Goal: Task Accomplishment & Management: Complete application form

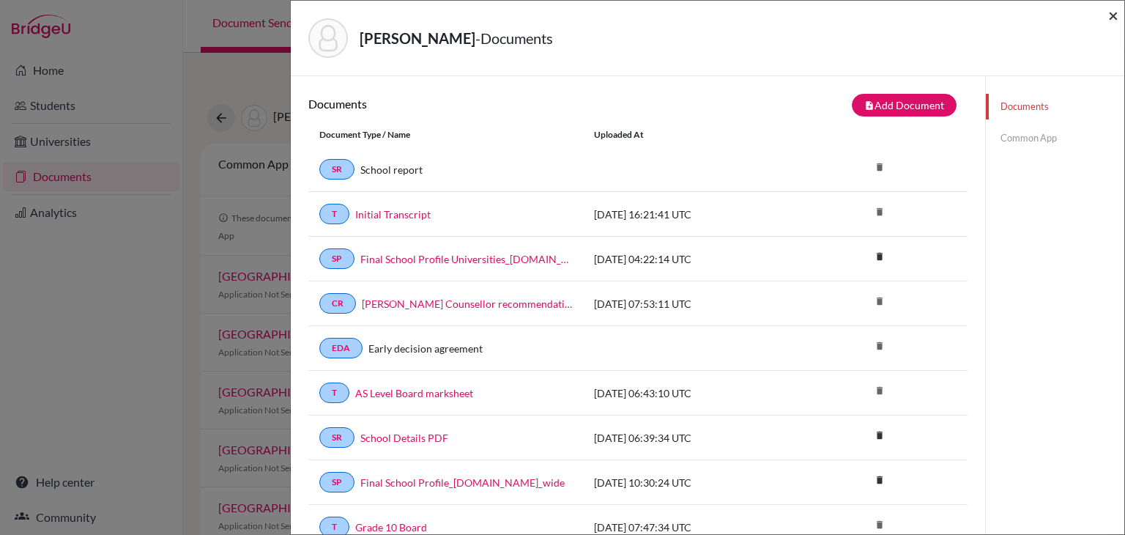
click at [1109, 16] on span "×" at bounding box center [1113, 14] width 10 height 21
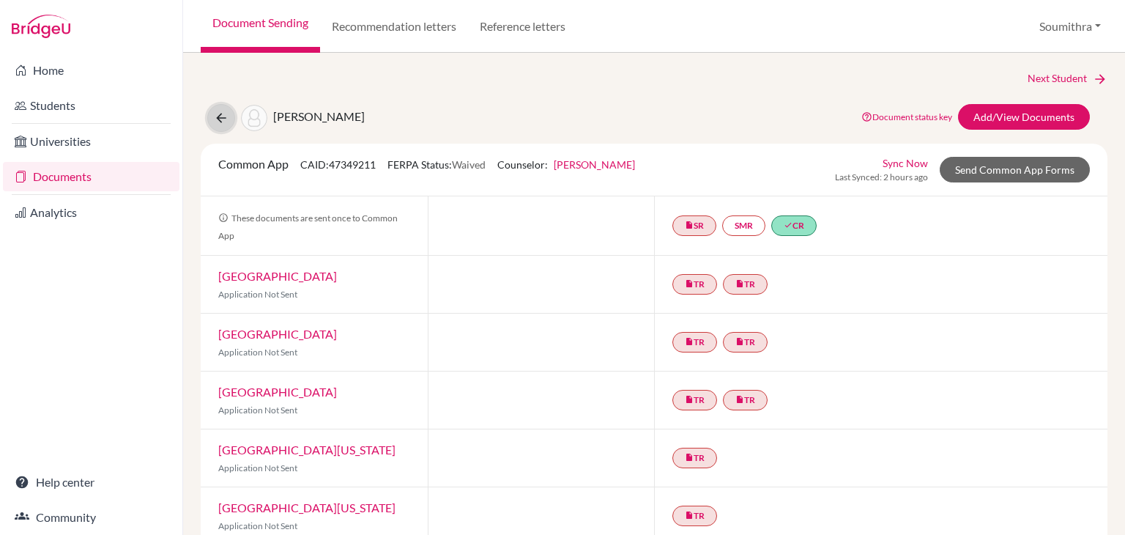
click at [226, 115] on icon at bounding box center [221, 118] width 15 height 15
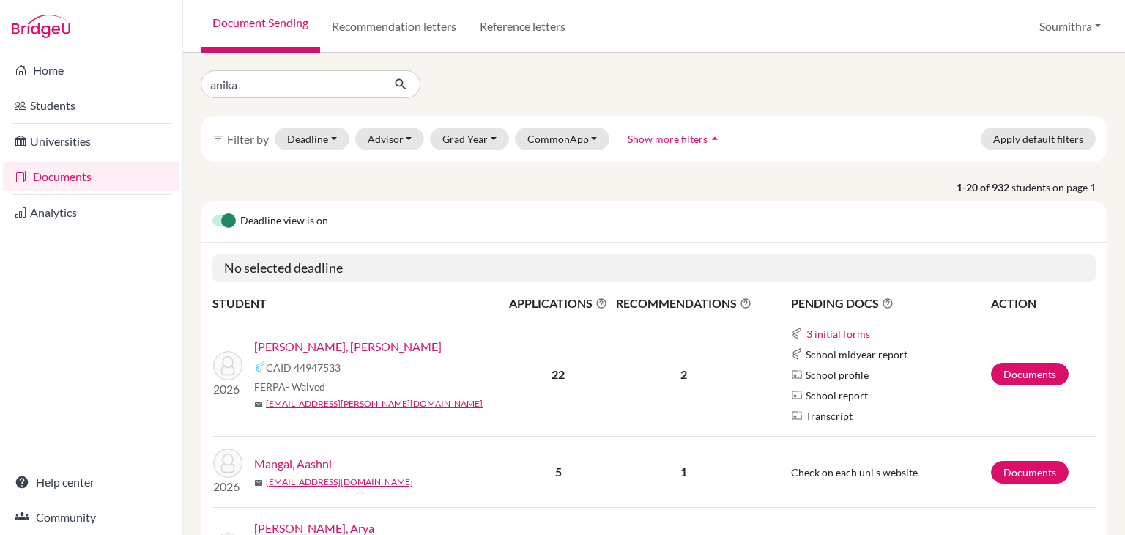
type input "anika"
click at [395, 88] on icon "submit" at bounding box center [400, 84] width 15 height 15
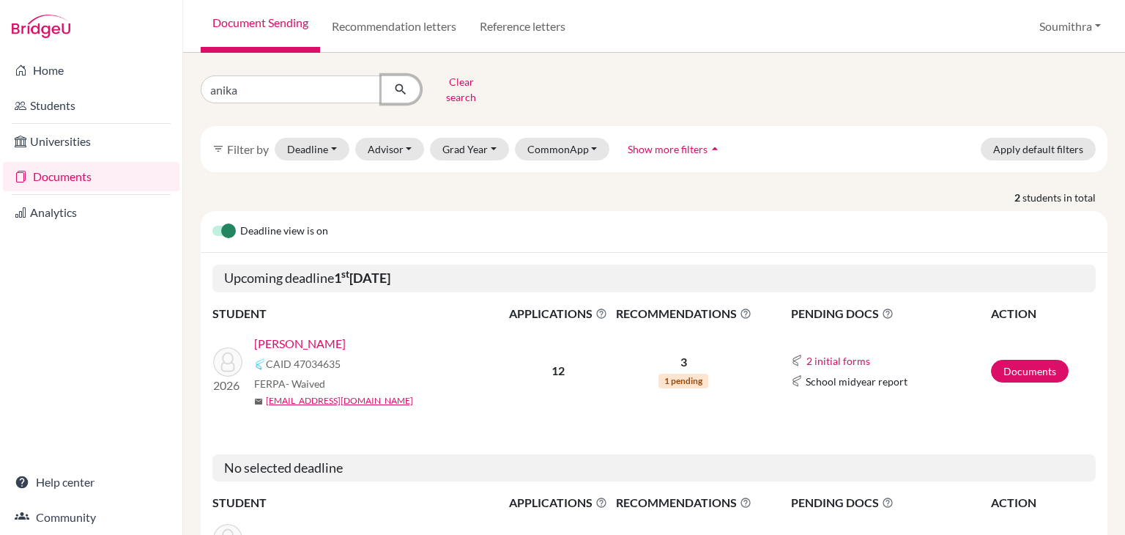
click at [400, 86] on icon "submit" at bounding box center [400, 89] width 15 height 15
click at [294, 335] on link "[PERSON_NAME]" at bounding box center [300, 344] width 92 height 18
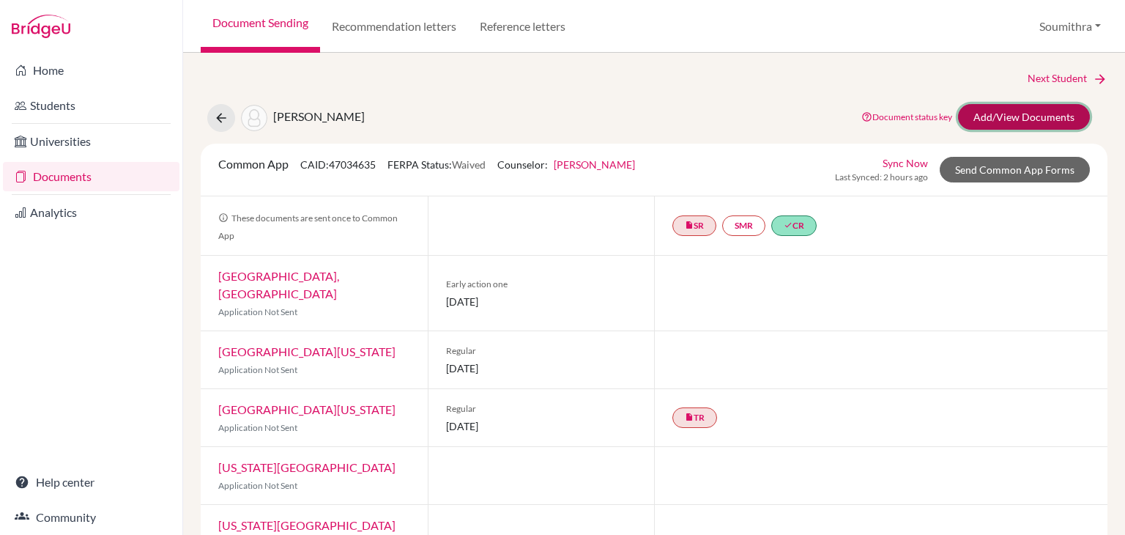
click at [1003, 114] on link "Add/View Documents" at bounding box center [1024, 117] width 132 height 26
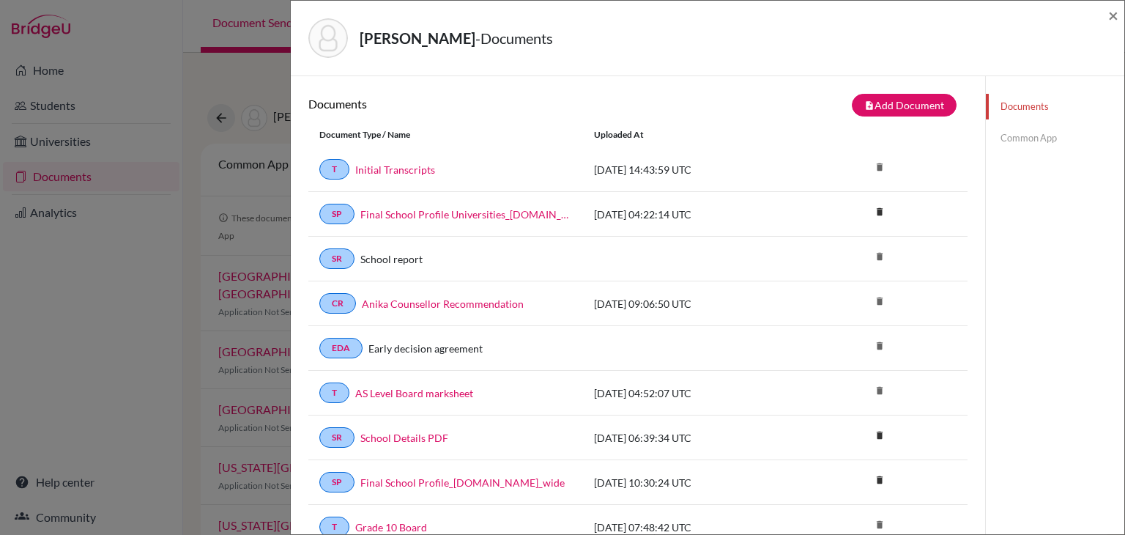
click at [1007, 138] on link "Common App" at bounding box center [1055, 138] width 138 height 26
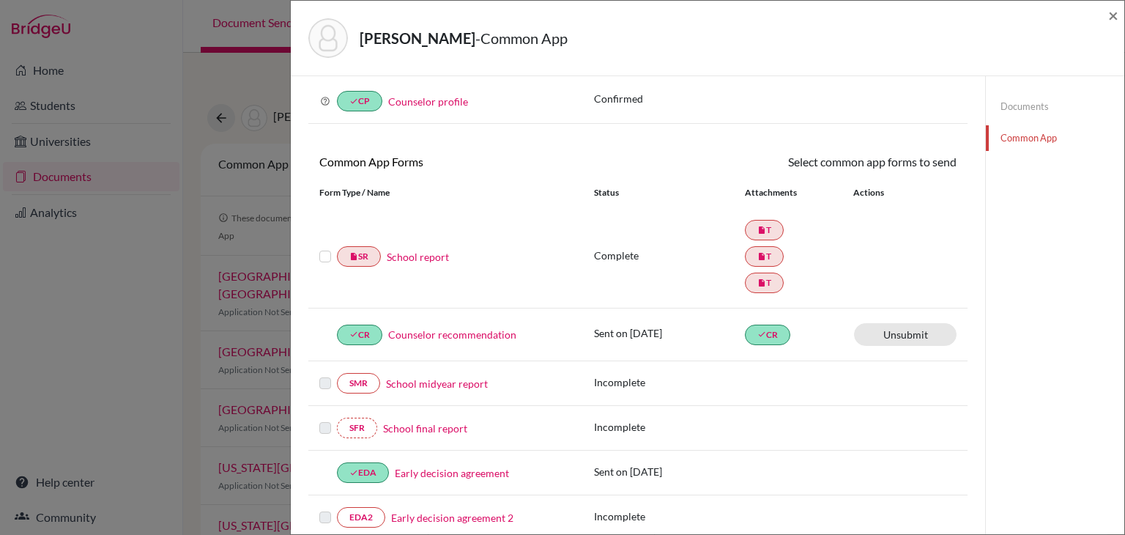
scroll to position [27, 0]
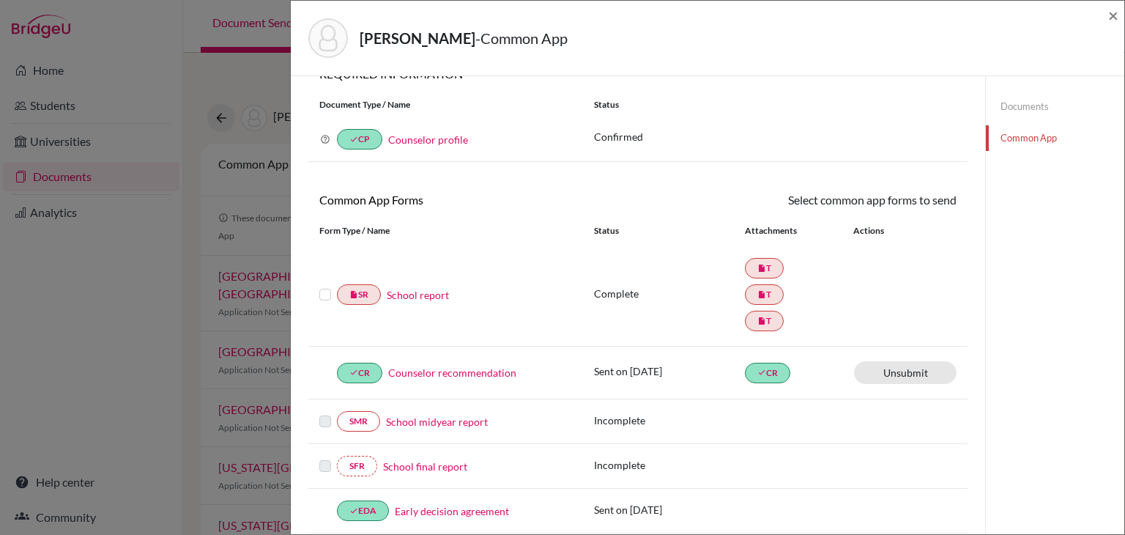
click at [1037, 108] on link "Documents" at bounding box center [1055, 107] width 138 height 26
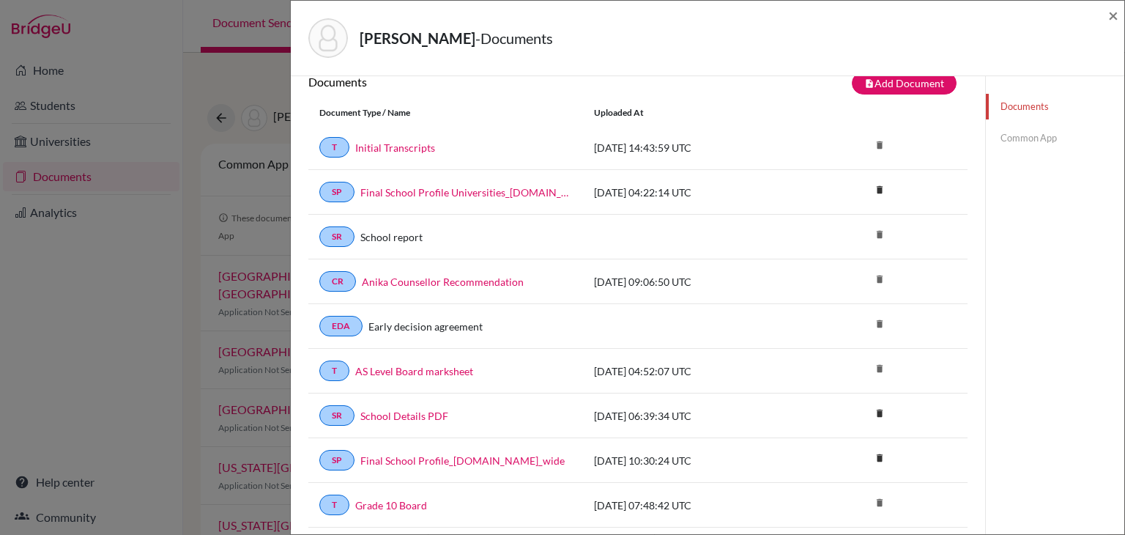
scroll to position [24, 0]
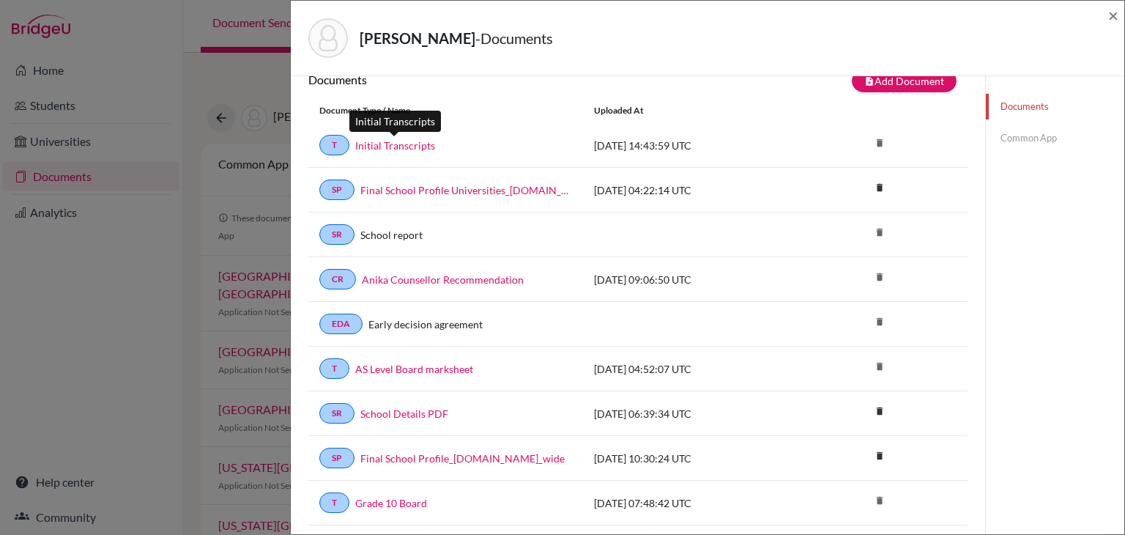
click at [403, 144] on link "Initial Transcripts" at bounding box center [395, 145] width 80 height 15
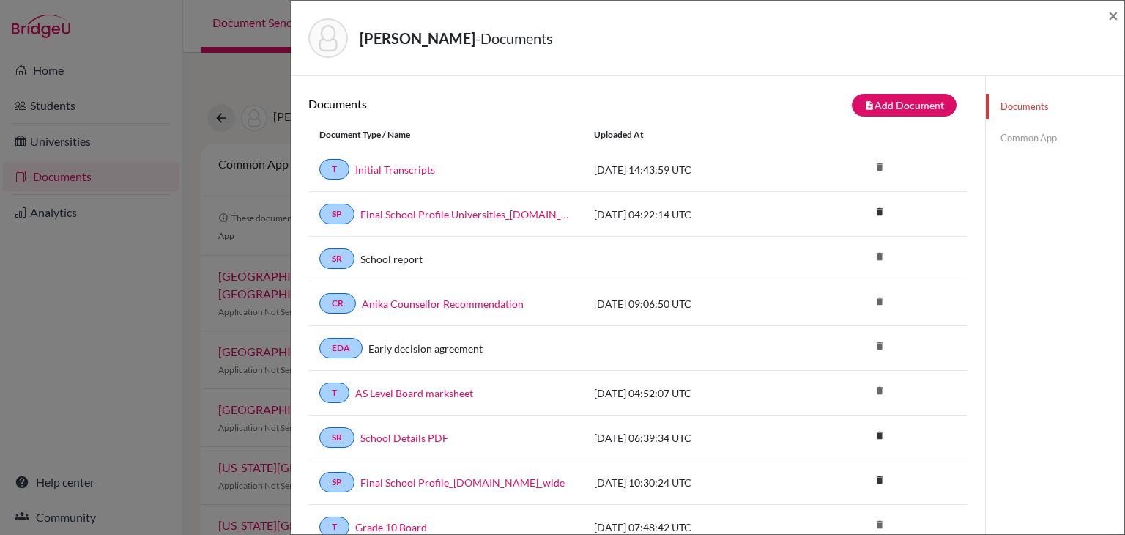
click at [1042, 141] on link "Common App" at bounding box center [1055, 138] width 138 height 26
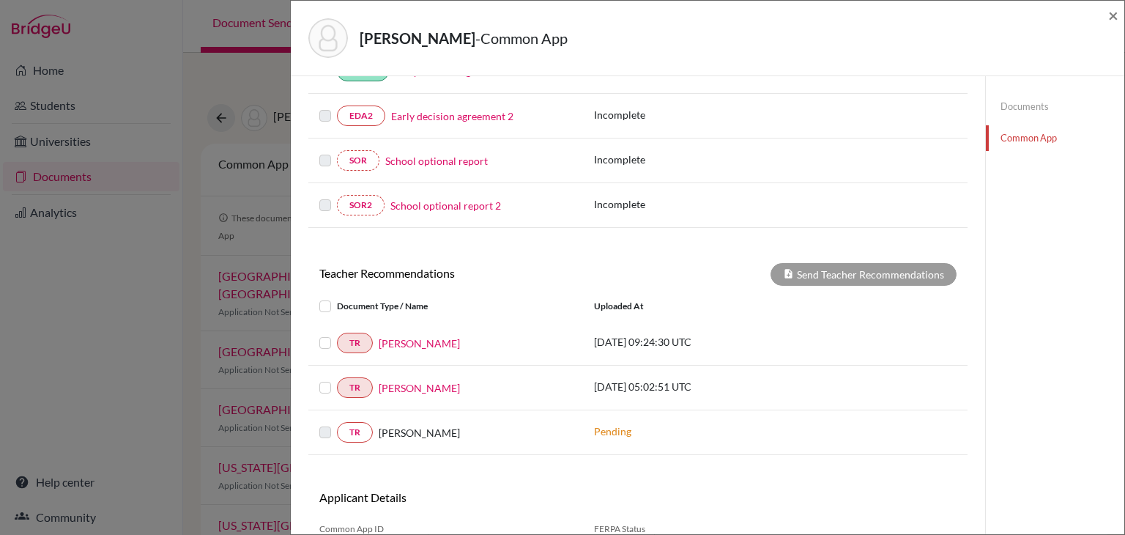
scroll to position [477, 0]
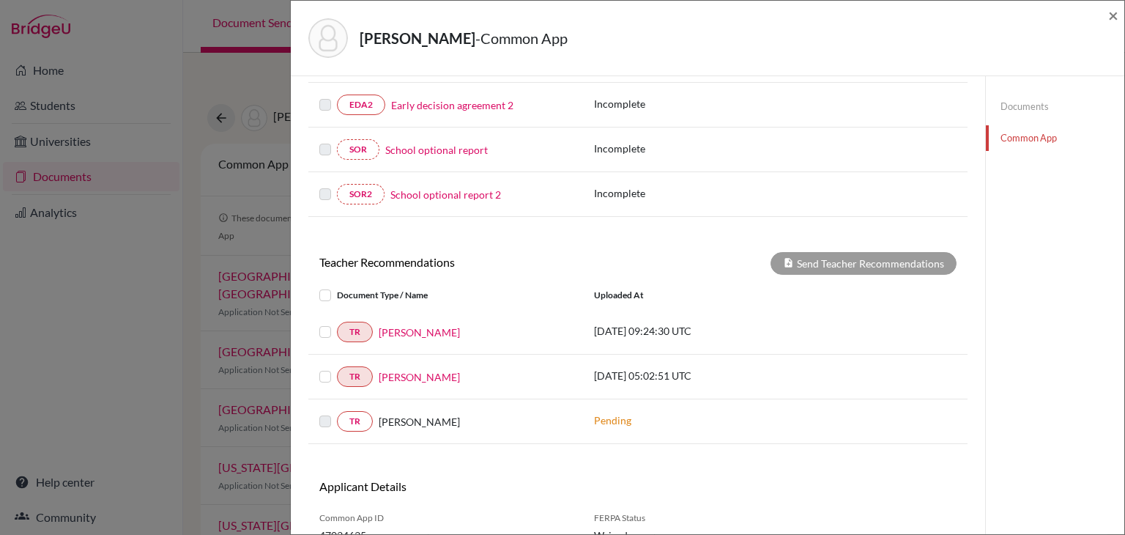
click at [337, 368] on label at bounding box center [337, 368] width 0 height 0
click at [0, 0] on input "checkbox" at bounding box center [0, 0] width 0 height 0
click at [337, 323] on label at bounding box center [337, 323] width 0 height 0
click at [0, 0] on input "checkbox" at bounding box center [0, 0] width 0 height 0
click at [820, 261] on button "Send Teacher Recommendations" at bounding box center [863, 263] width 186 height 23
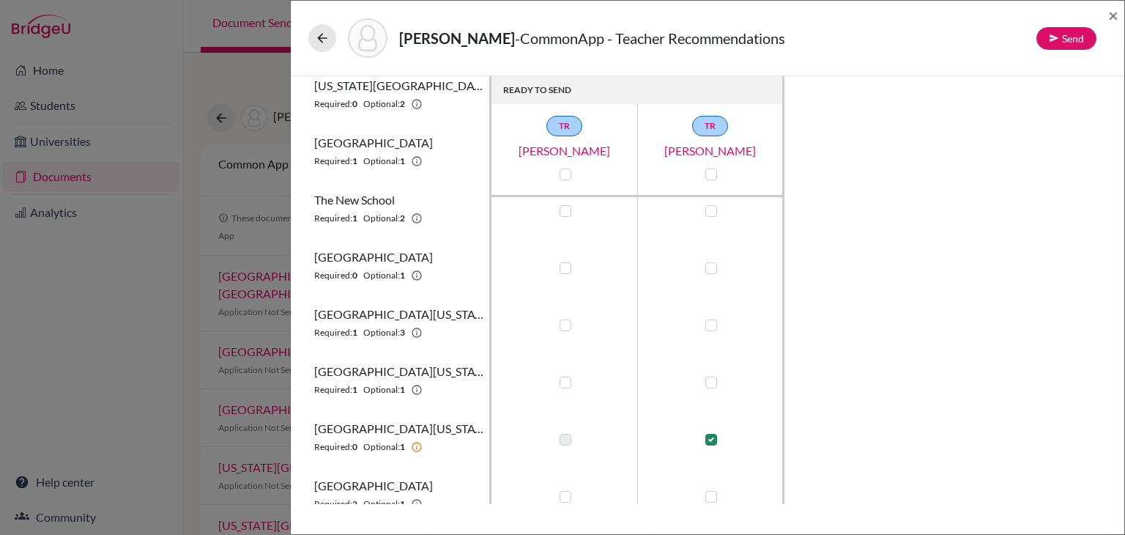
scroll to position [378, 0]
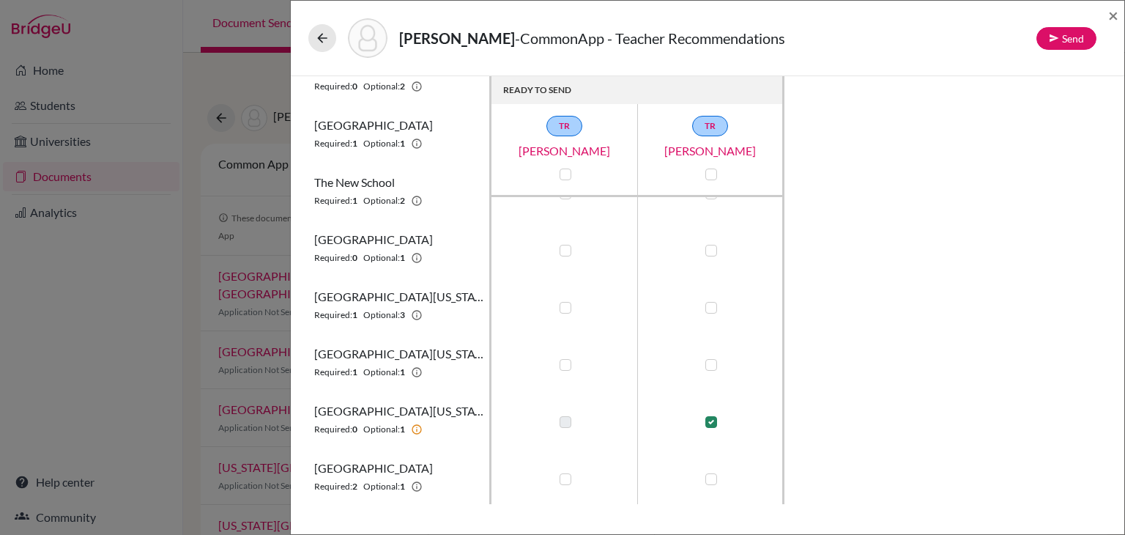
click at [709, 250] on label at bounding box center [711, 251] width 12 height 12
click at [709, 250] on input "checkbox" at bounding box center [708, 249] width 12 height 15
checkbox input "true"
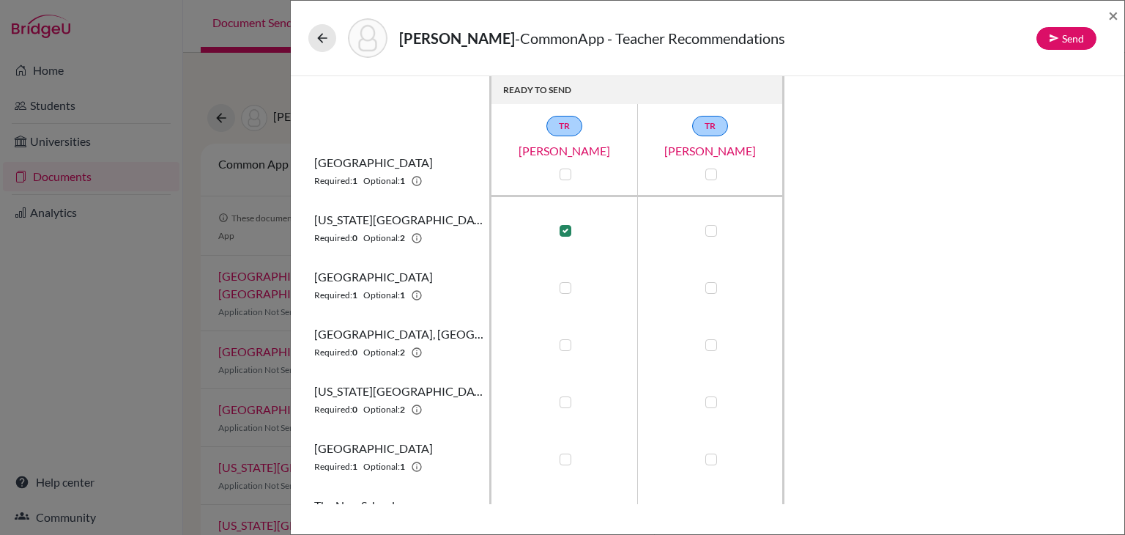
scroll to position [0, 0]
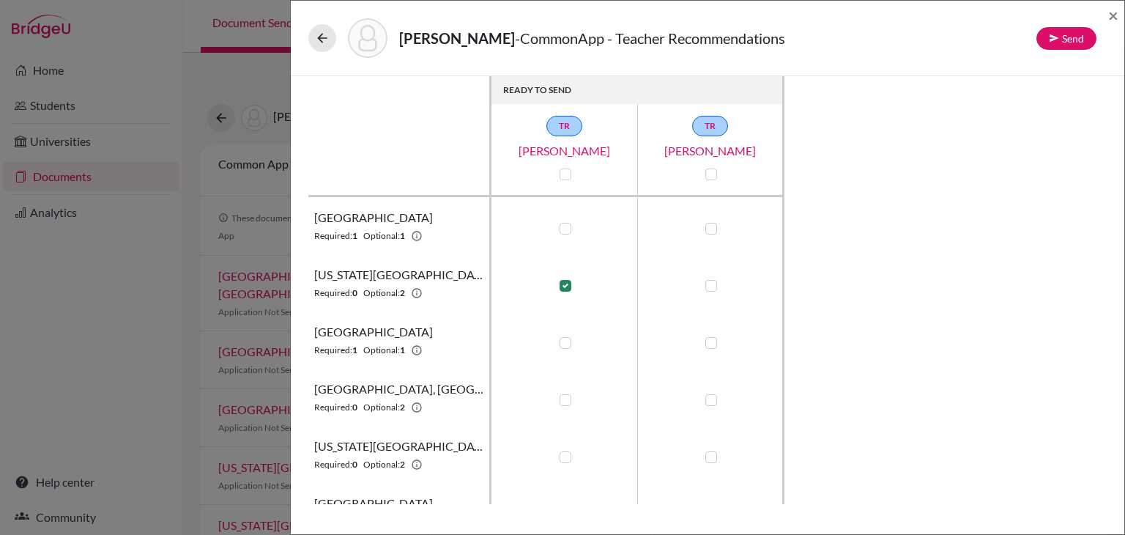
click at [566, 286] on label at bounding box center [565, 286] width 12 height 12
click at [566, 286] on input "checkbox" at bounding box center [562, 284] width 12 height 15
checkbox input "false"
click at [590, 332] on td at bounding box center [564, 339] width 146 height 57
click at [710, 228] on label at bounding box center [711, 229] width 12 height 12
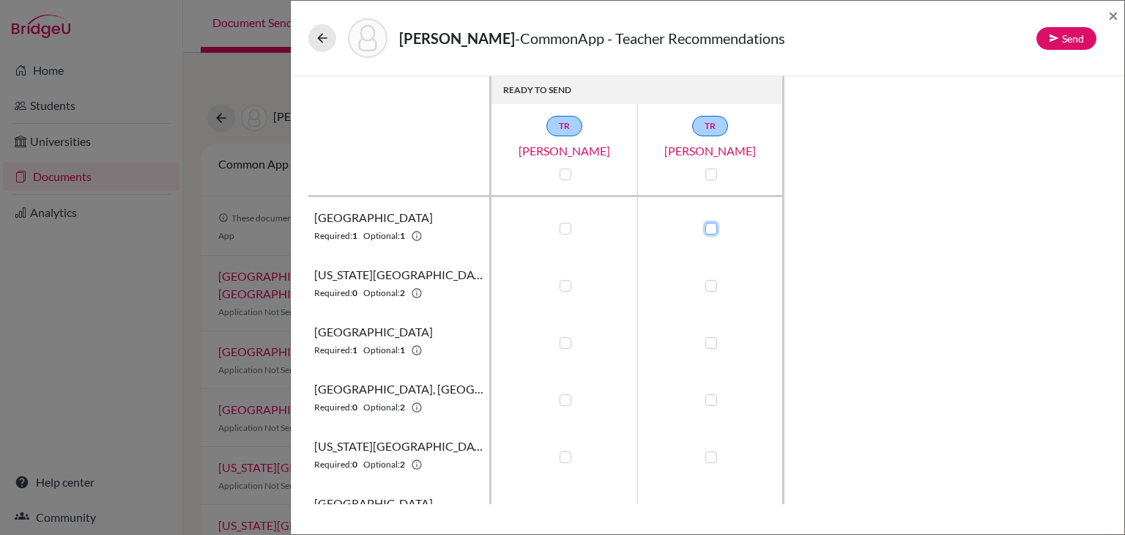
click at [710, 228] on input "checkbox" at bounding box center [708, 227] width 12 height 15
checkbox input "true"
click at [713, 285] on label at bounding box center [711, 286] width 12 height 12
click at [713, 285] on input "checkbox" at bounding box center [708, 284] width 12 height 15
checkbox input "true"
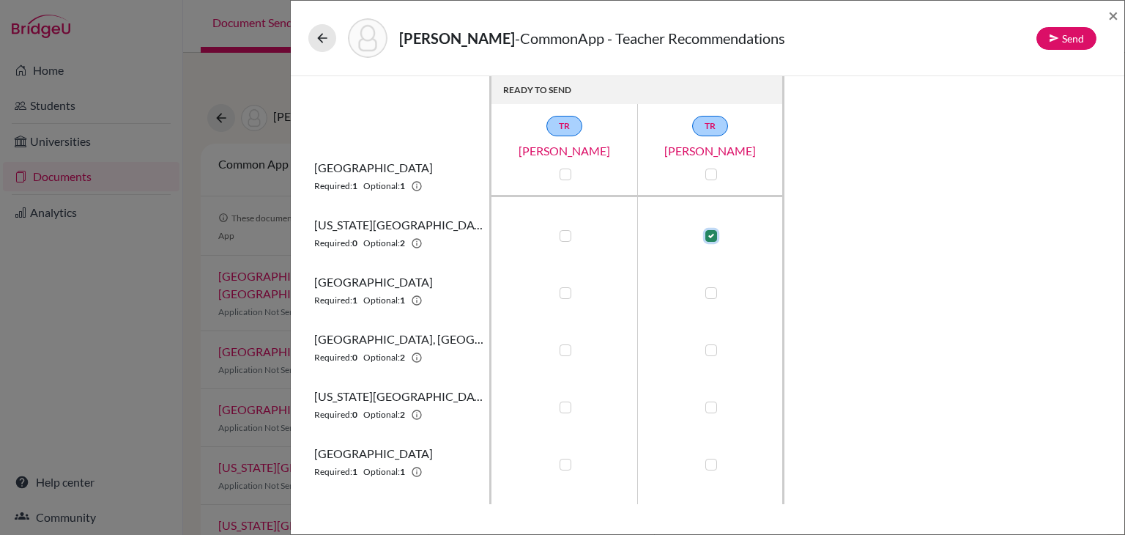
scroll to position [52, 0]
click at [713, 293] on label at bounding box center [711, 291] width 12 height 12
click at [713, 293] on input "checkbox" at bounding box center [708, 289] width 12 height 15
checkbox input "true"
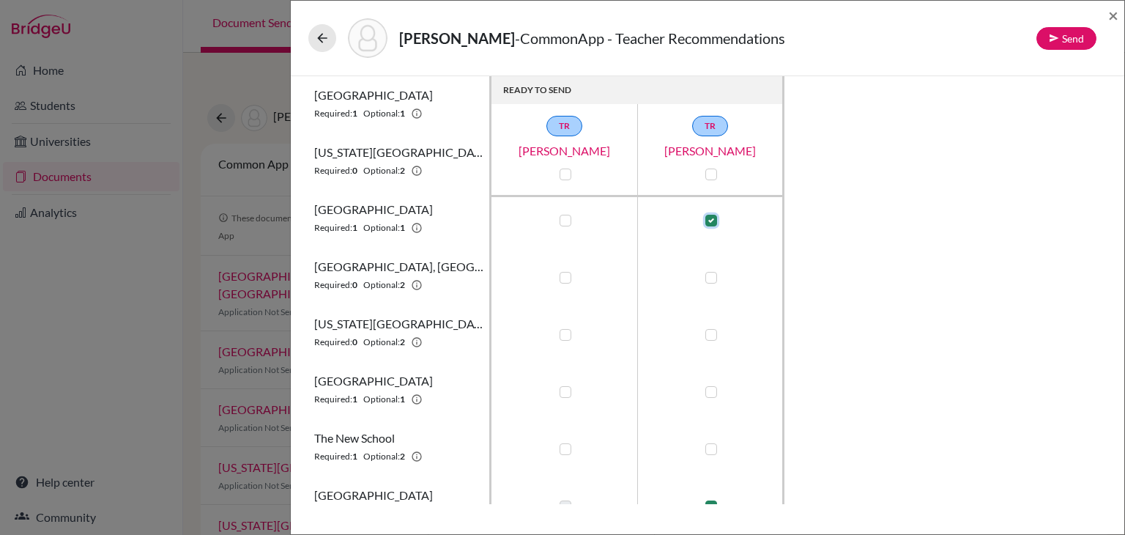
scroll to position [123, 0]
click at [709, 278] on label at bounding box center [711, 277] width 12 height 12
click at [709, 278] on input "checkbox" at bounding box center [708, 275] width 12 height 15
checkbox input "true"
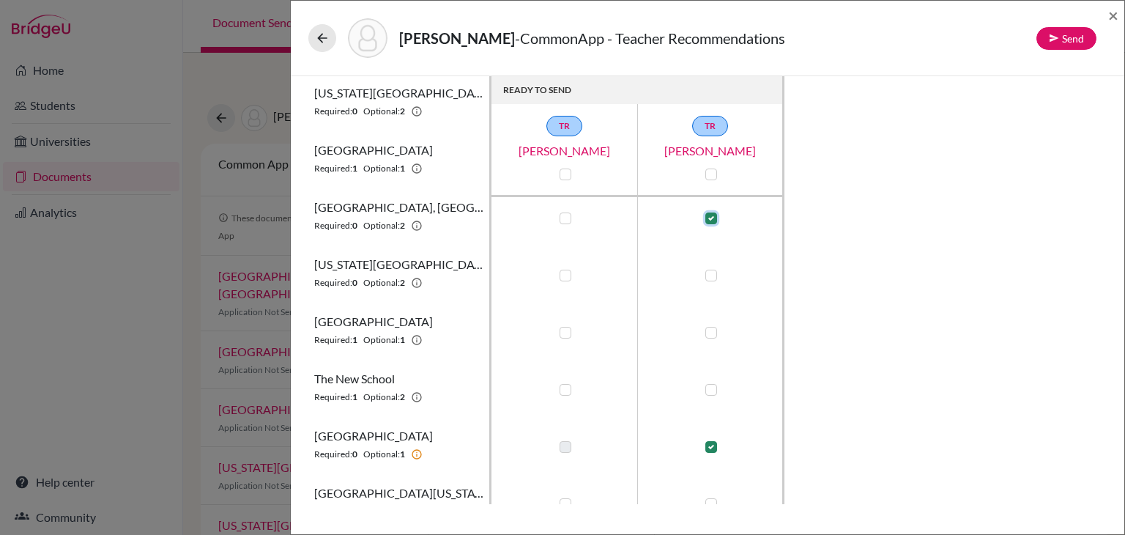
scroll to position [182, 0]
click at [708, 274] on label at bounding box center [711, 275] width 12 height 12
click at [708, 274] on input "checkbox" at bounding box center [708, 273] width 12 height 15
checkbox input "true"
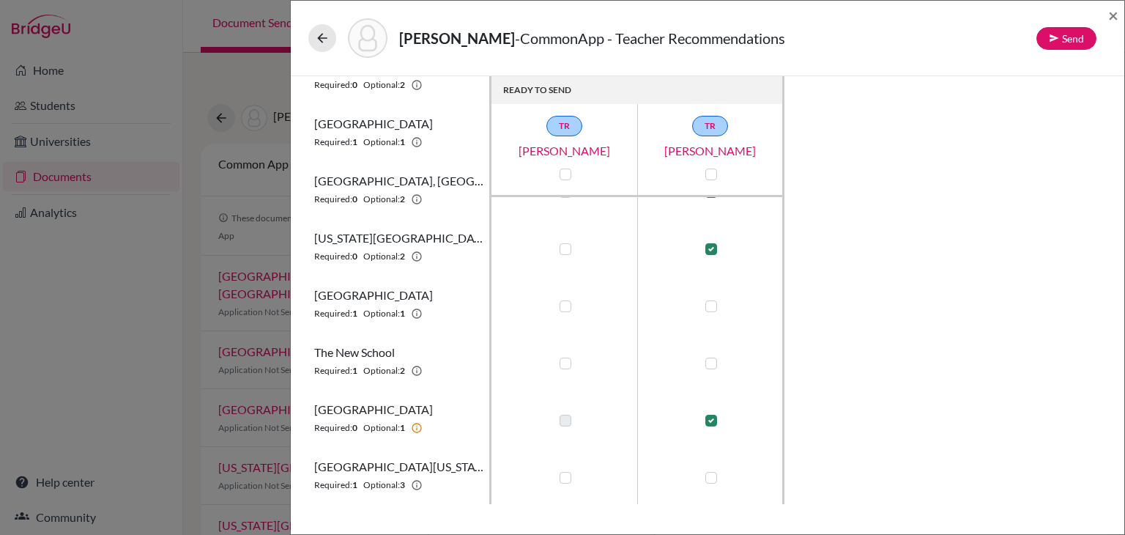
click at [710, 306] on label at bounding box center [711, 306] width 12 height 12
click at [710, 306] on input "checkbox" at bounding box center [708, 304] width 12 height 15
checkbox input "true"
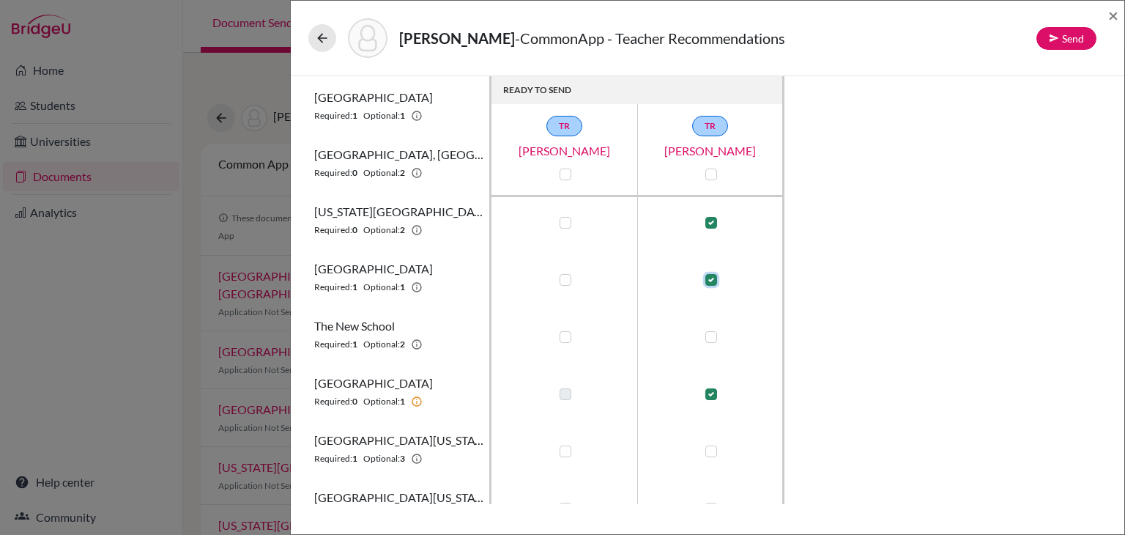
scroll to position [237, 0]
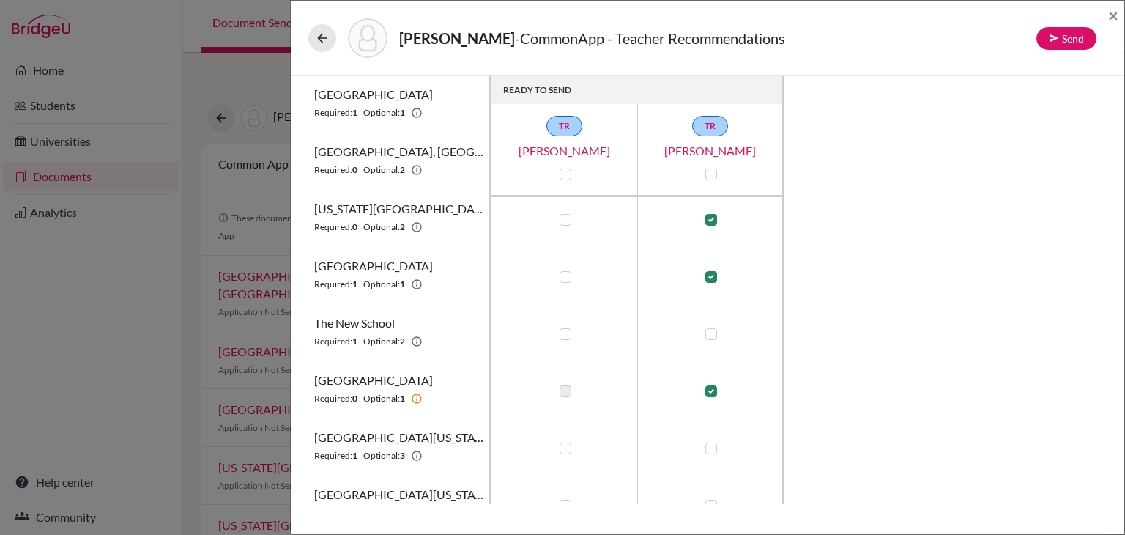
click at [710, 331] on label at bounding box center [711, 334] width 12 height 12
click at [710, 331] on input "checkbox" at bounding box center [708, 332] width 12 height 15
checkbox input "true"
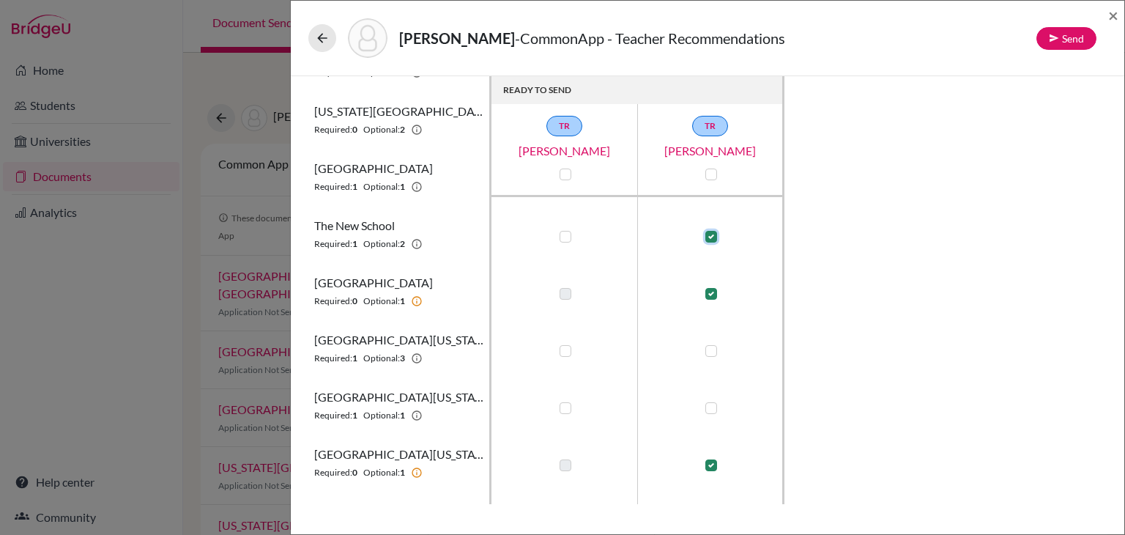
scroll to position [337, 0]
click at [712, 352] on label at bounding box center [711, 349] width 12 height 12
click at [712, 352] on input "checkbox" at bounding box center [708, 347] width 12 height 15
checkbox input "true"
click at [563, 349] on label at bounding box center [565, 349] width 12 height 12
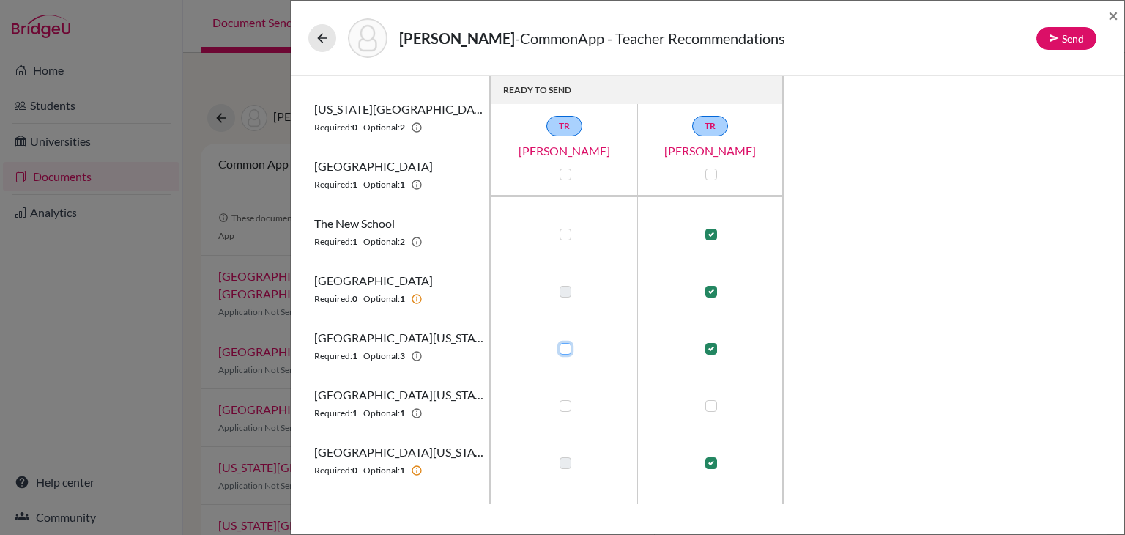
click at [563, 349] on input "checkbox" at bounding box center [562, 347] width 12 height 15
checkbox input "true"
click at [714, 405] on label at bounding box center [711, 406] width 12 height 12
click at [713, 405] on input "checkbox" at bounding box center [708, 404] width 12 height 15
checkbox input "true"
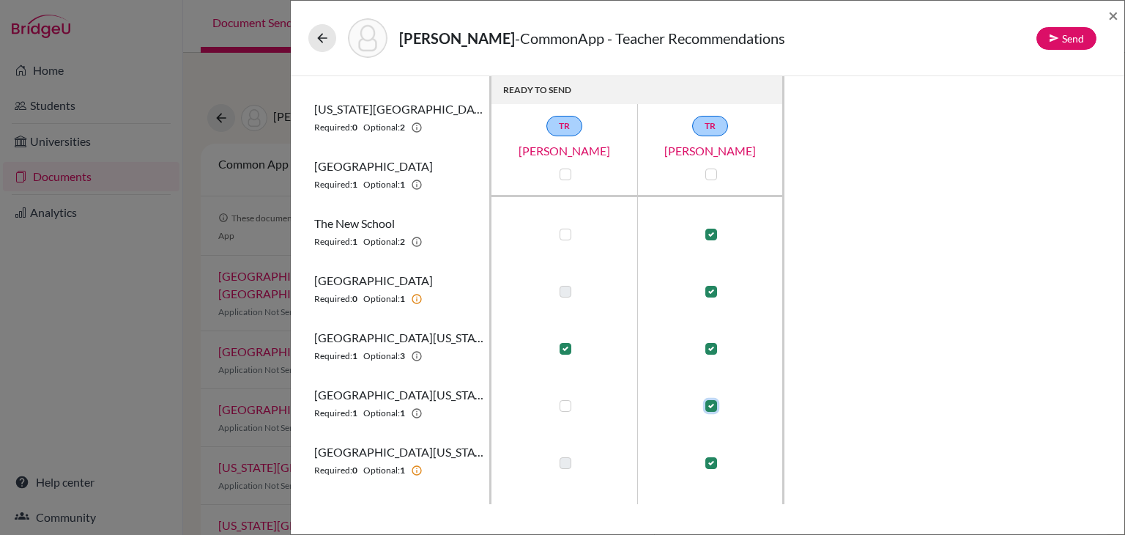
scroll to position [378, 0]
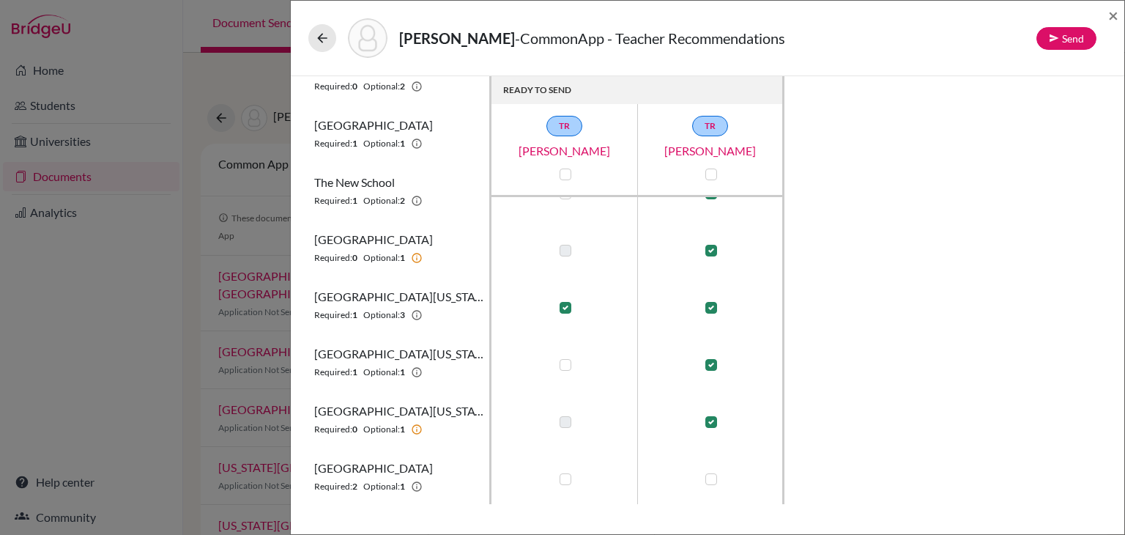
click at [710, 480] on label at bounding box center [711, 479] width 12 height 12
click at [710, 480] on input "checkbox" at bounding box center [708, 477] width 12 height 15
checkbox input "true"
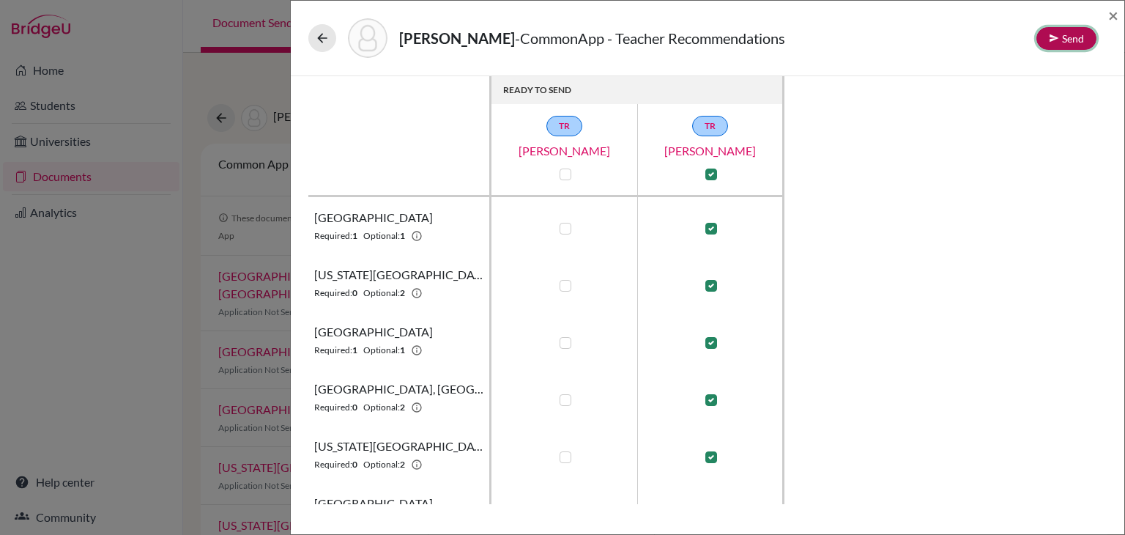
click at [1057, 42] on icon at bounding box center [1054, 38] width 10 height 10
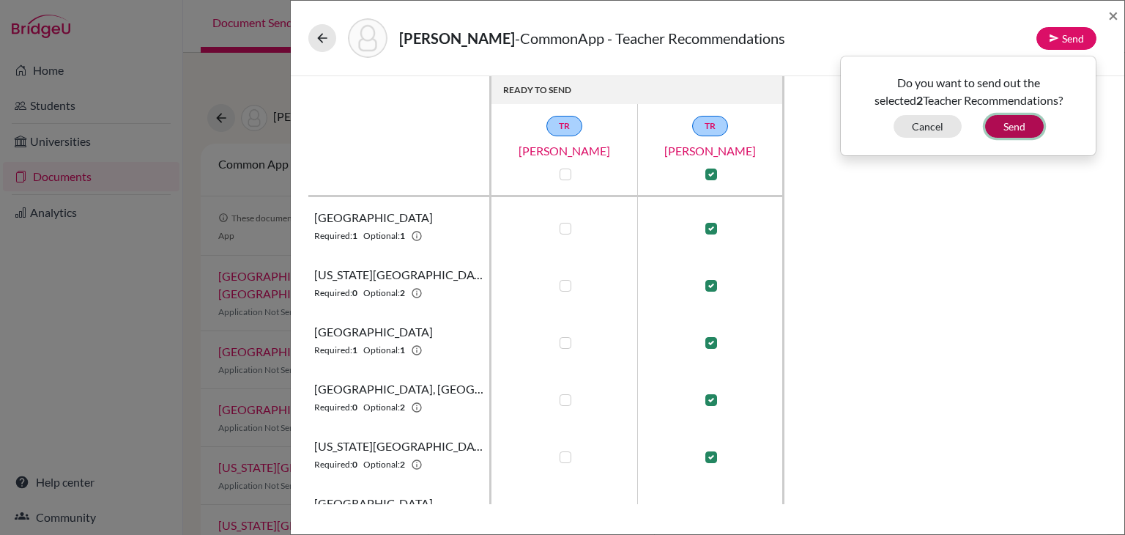
click at [1028, 126] on button "Send" at bounding box center [1014, 126] width 59 height 23
checkbox input "false"
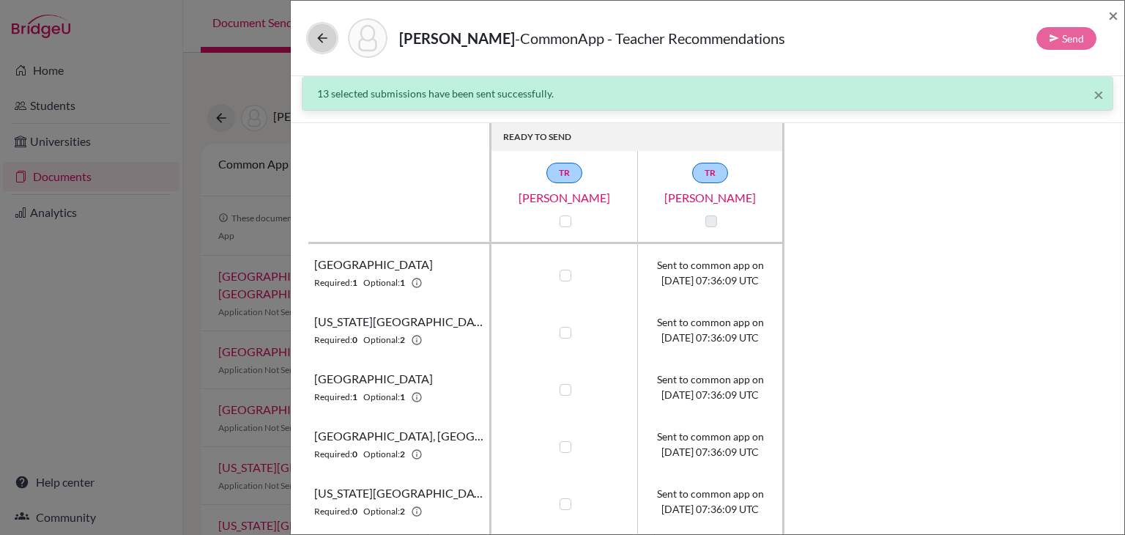
click at [325, 42] on icon at bounding box center [322, 38] width 15 height 15
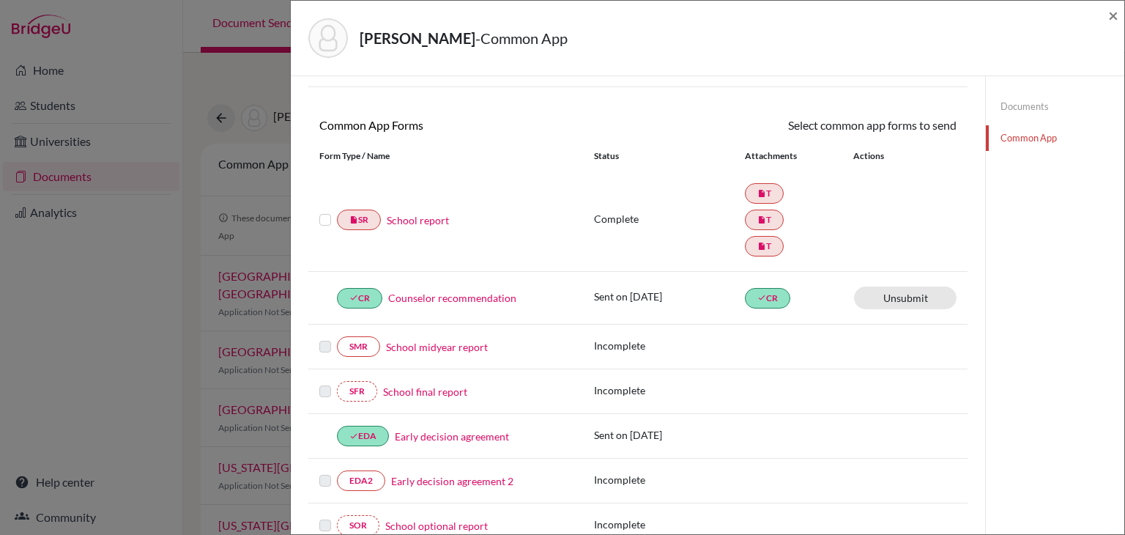
scroll to position [97, 0]
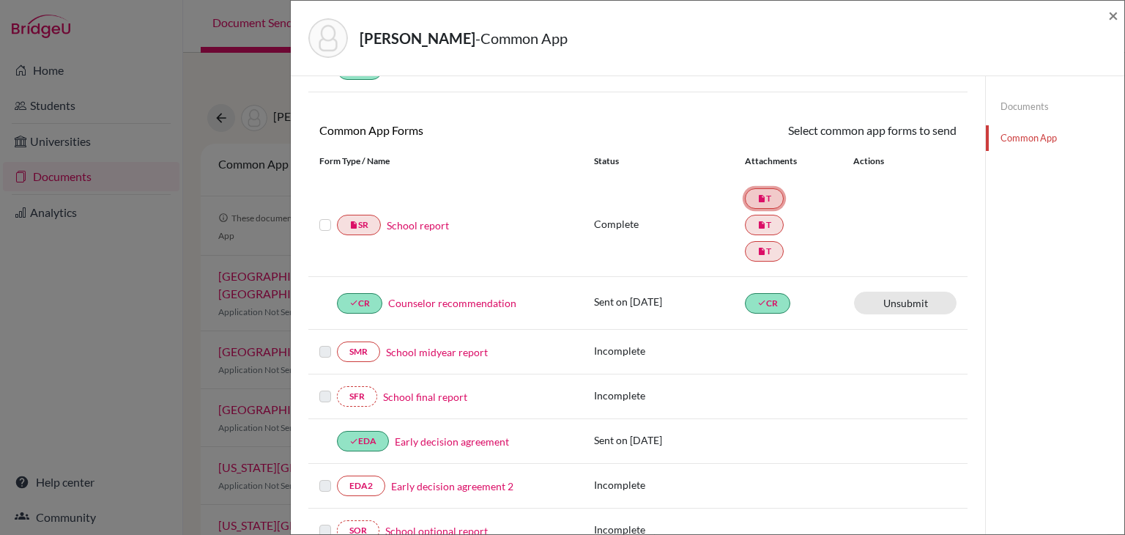
click at [762, 201] on icon "insert_drive_file" at bounding box center [761, 198] width 9 height 9
click at [1019, 107] on link "Documents" at bounding box center [1055, 107] width 138 height 26
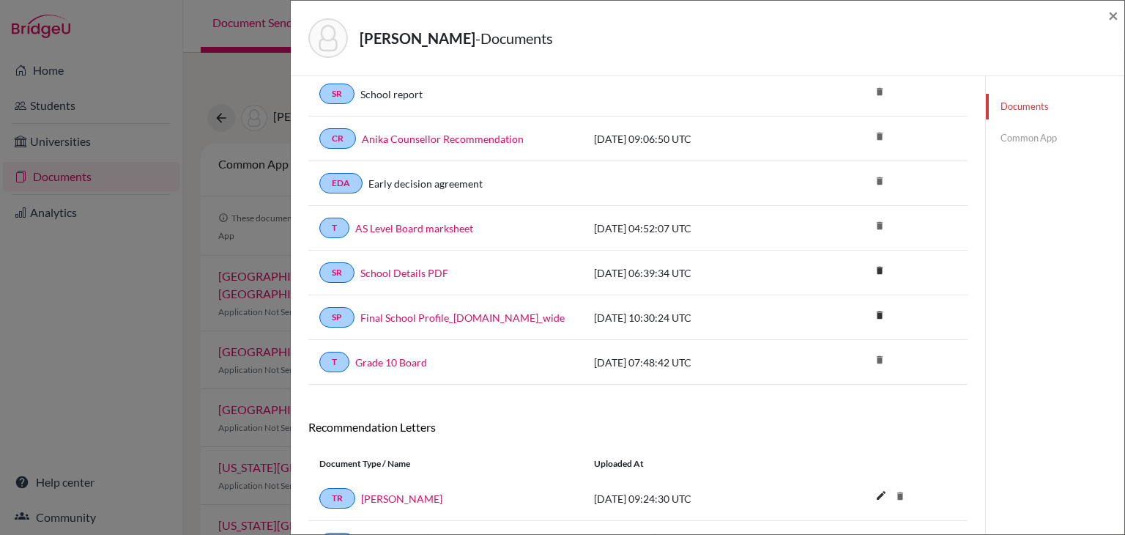
scroll to position [166, 0]
click at [423, 353] on link "Grade 10 Board" at bounding box center [391, 360] width 72 height 15
click at [1112, 18] on span "×" at bounding box center [1113, 14] width 10 height 21
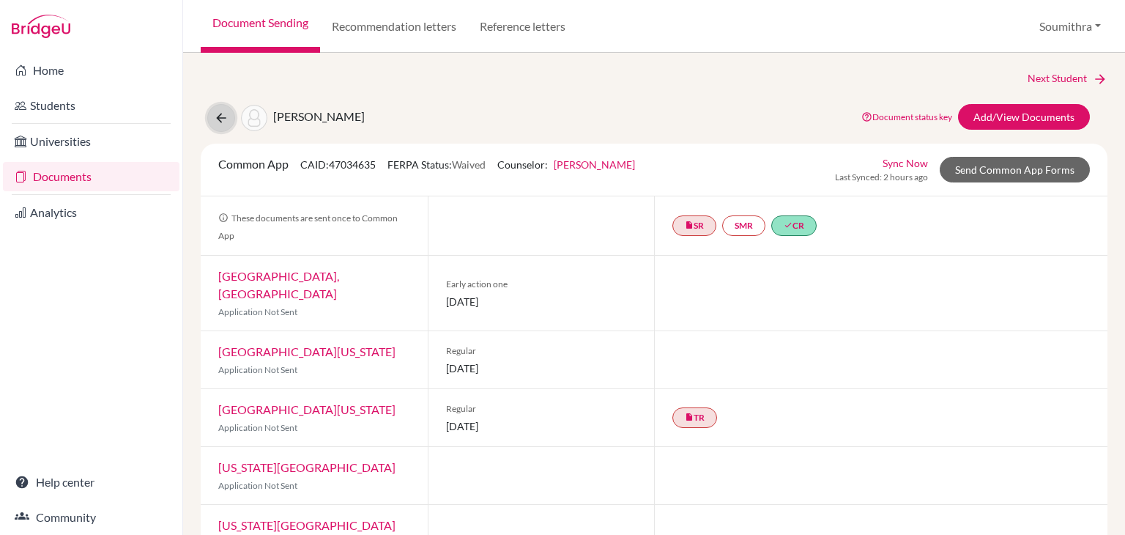
click at [220, 117] on icon at bounding box center [221, 118] width 15 height 15
